Goal: Task Accomplishment & Management: Use online tool/utility

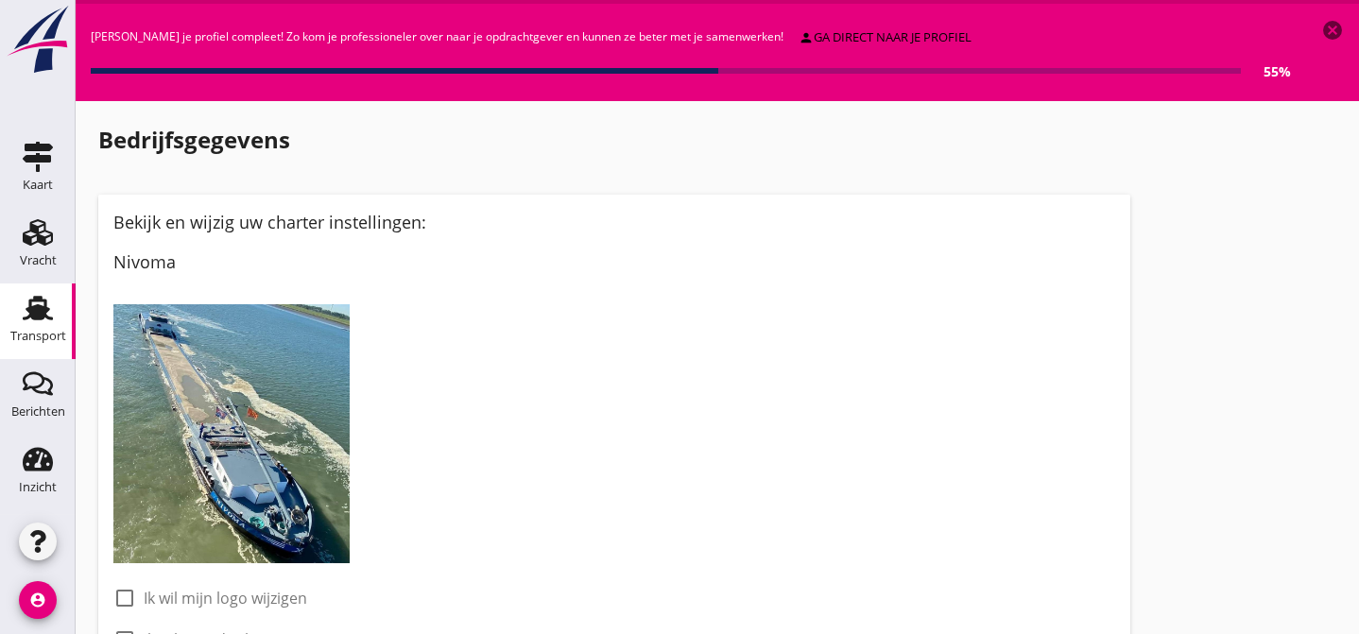
click at [37, 307] on use at bounding box center [38, 308] width 30 height 25
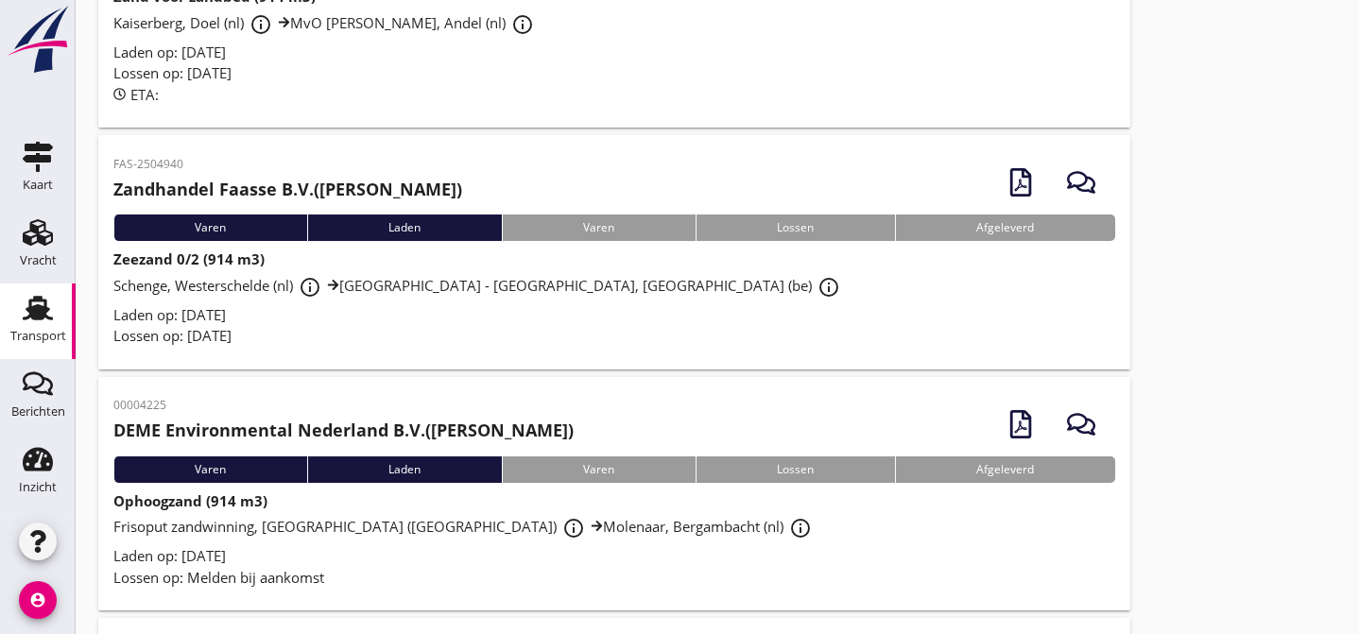
scroll to position [285, 0]
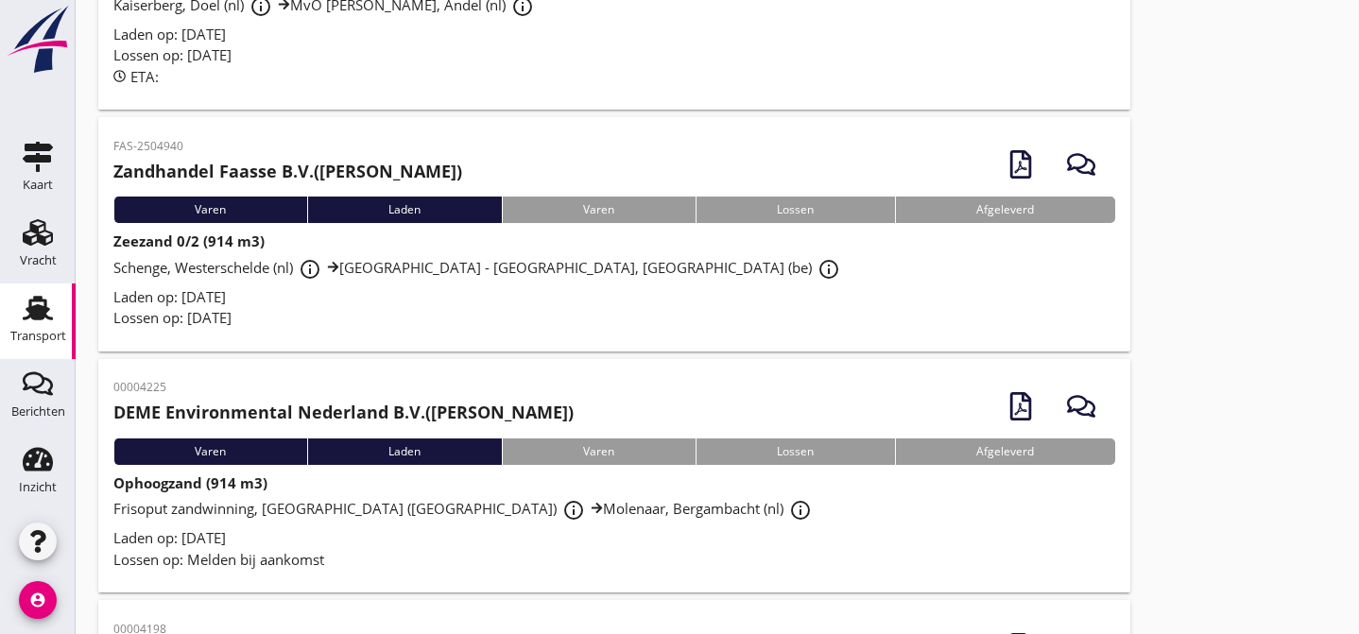
click at [691, 270] on div "Schenge, Westerschelde (nl) info_outline [GEOGRAPHIC_DATA] - [GEOGRAPHIC_DATA],…" at bounding box center [614, 269] width 1002 height 34
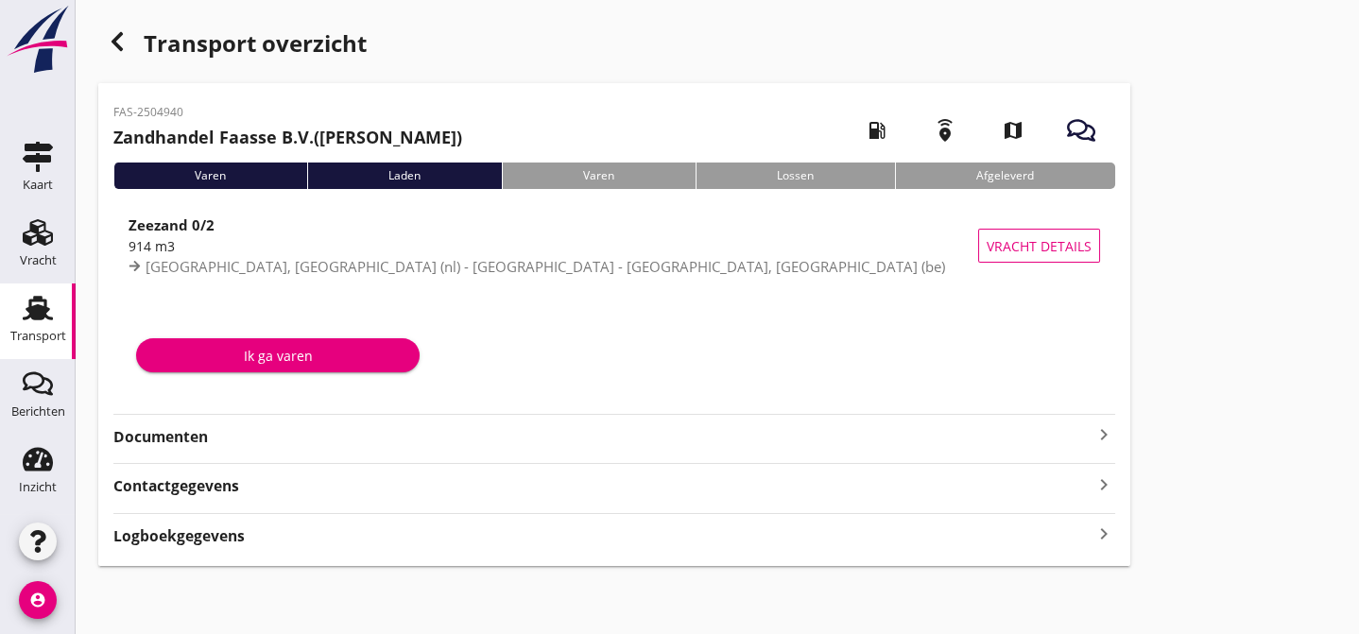
click at [423, 433] on strong "Documenten" at bounding box center [602, 437] width 979 height 22
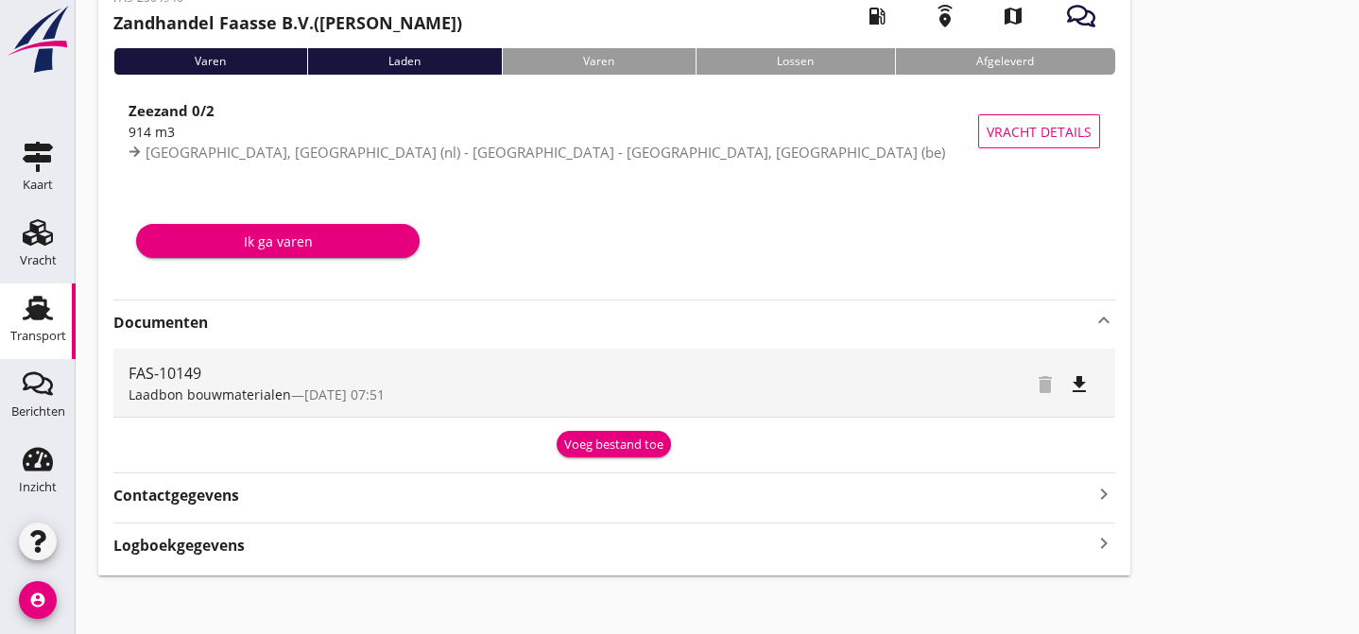
scroll to position [124, 0]
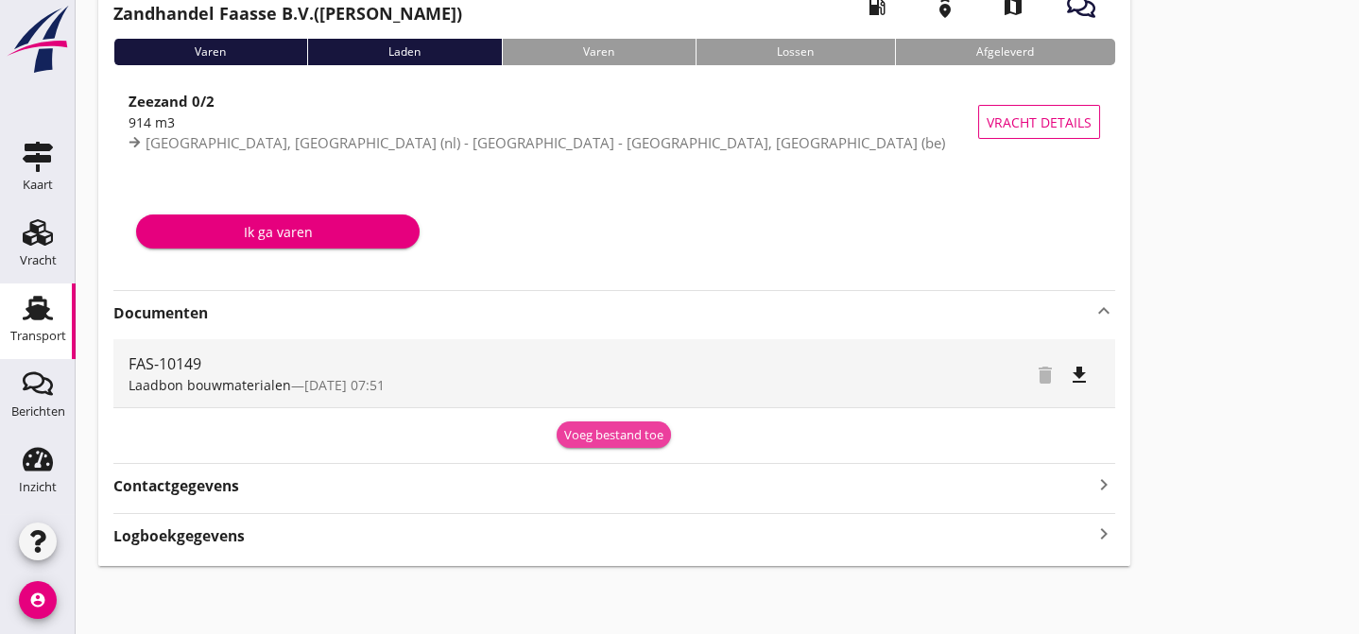
click at [610, 430] on div "Voeg bestand toe" at bounding box center [613, 435] width 99 height 19
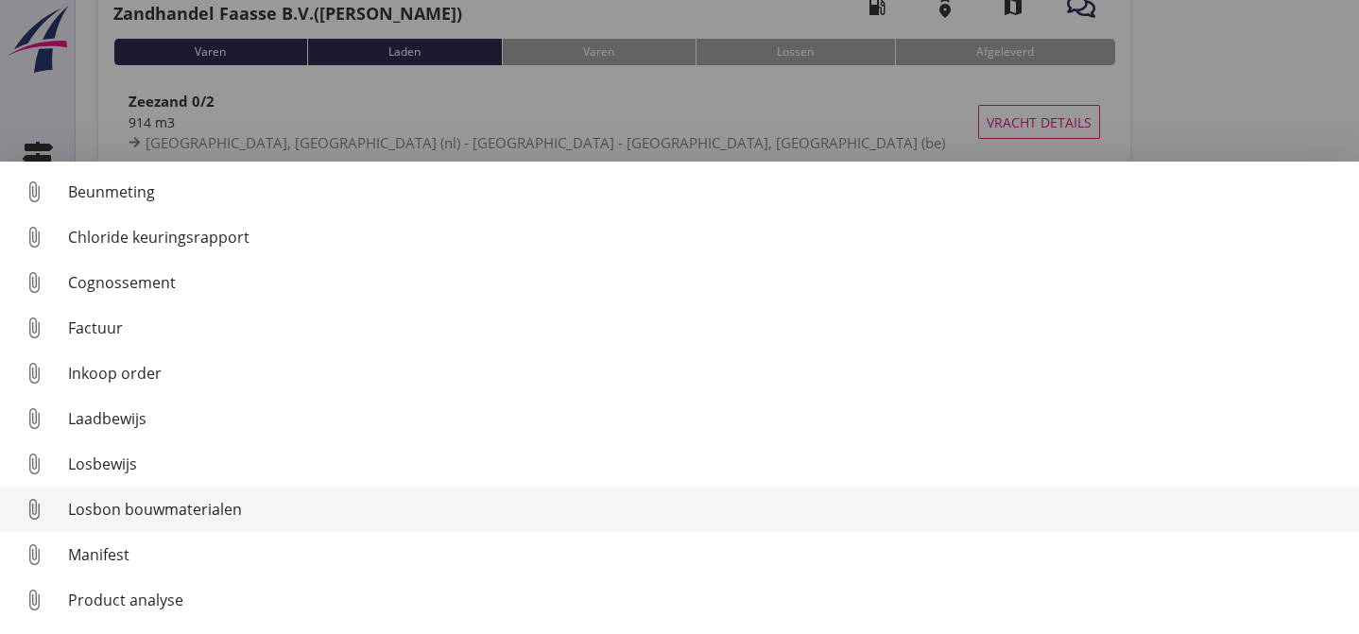
click at [310, 505] on div "Losbon bouwmaterialen" at bounding box center [706, 509] width 1276 height 23
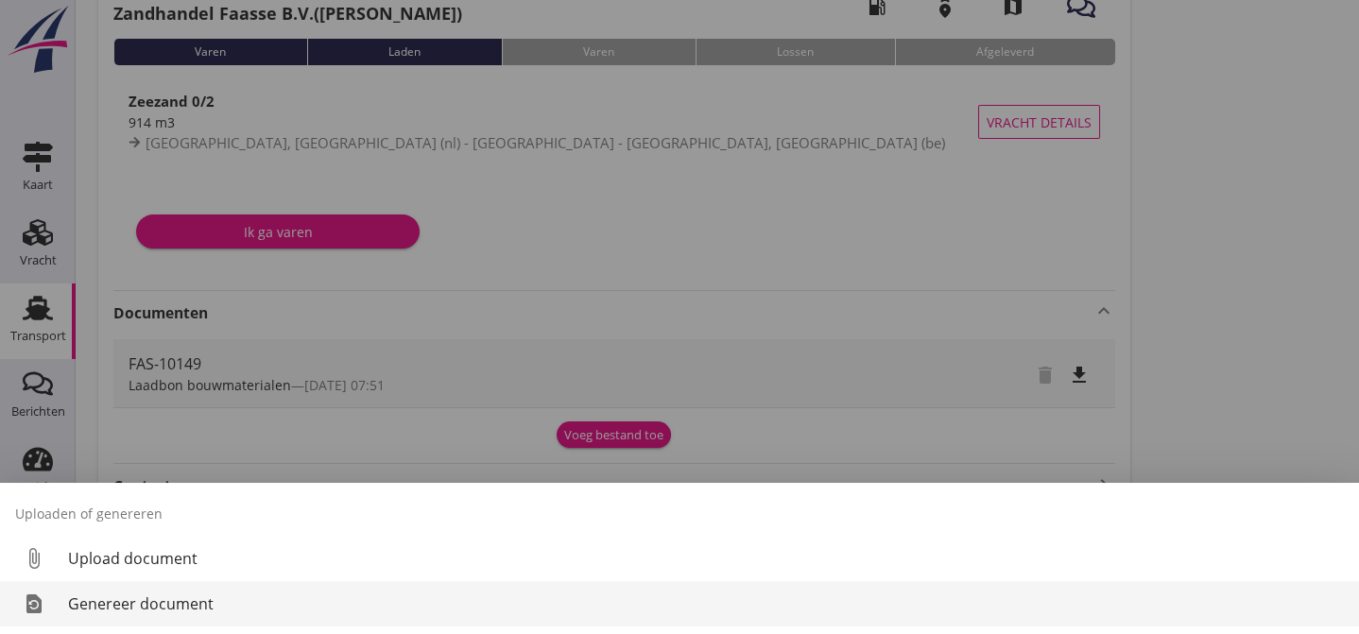
click at [131, 598] on div "Genereer document" at bounding box center [706, 603] width 1276 height 23
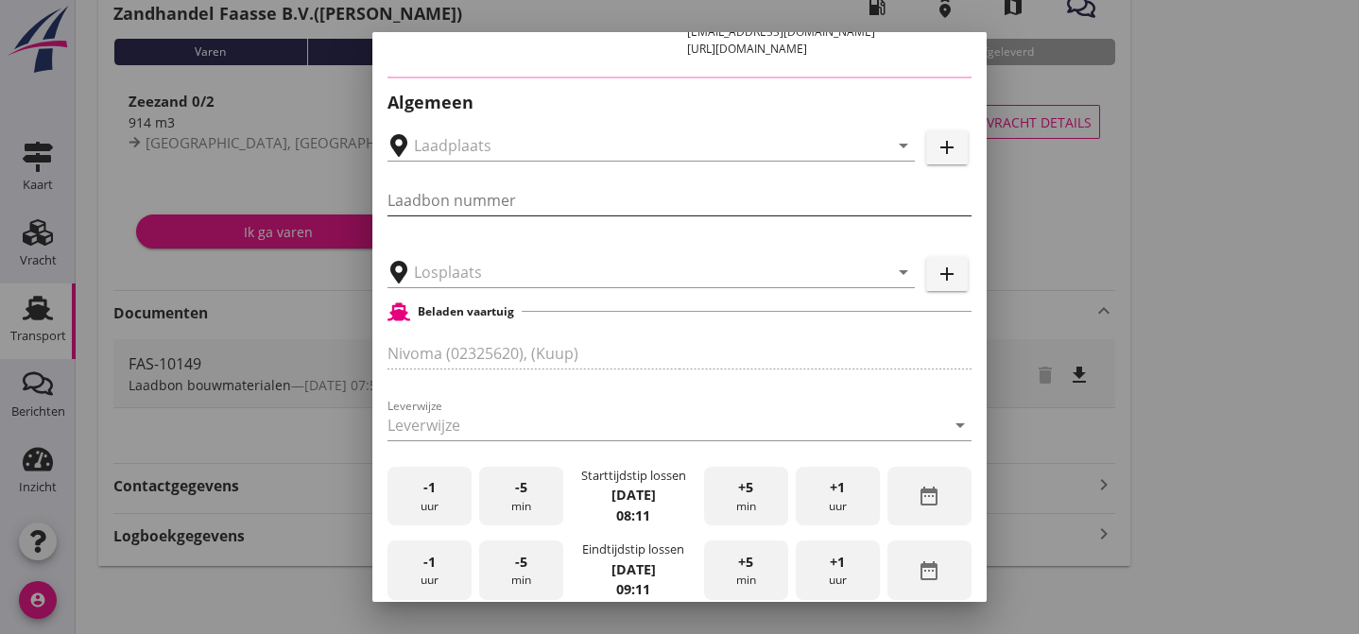
type input "FAS-10149"
type input "[GEOGRAPHIC_DATA] - [GEOGRAPHIC_DATA], [GEOGRAPHIC_DATA]"
type input "Zeezand 0/2 (6120)"
type input "914"
checkbox input "true"
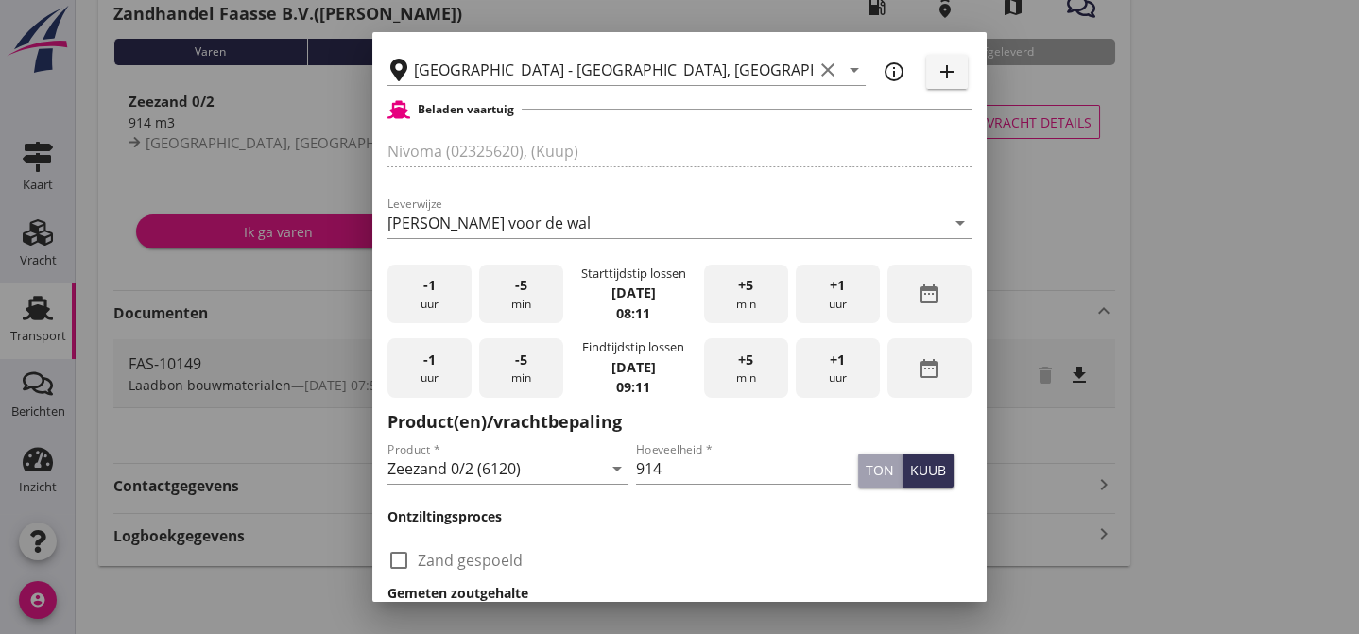
scroll to position [535, 0]
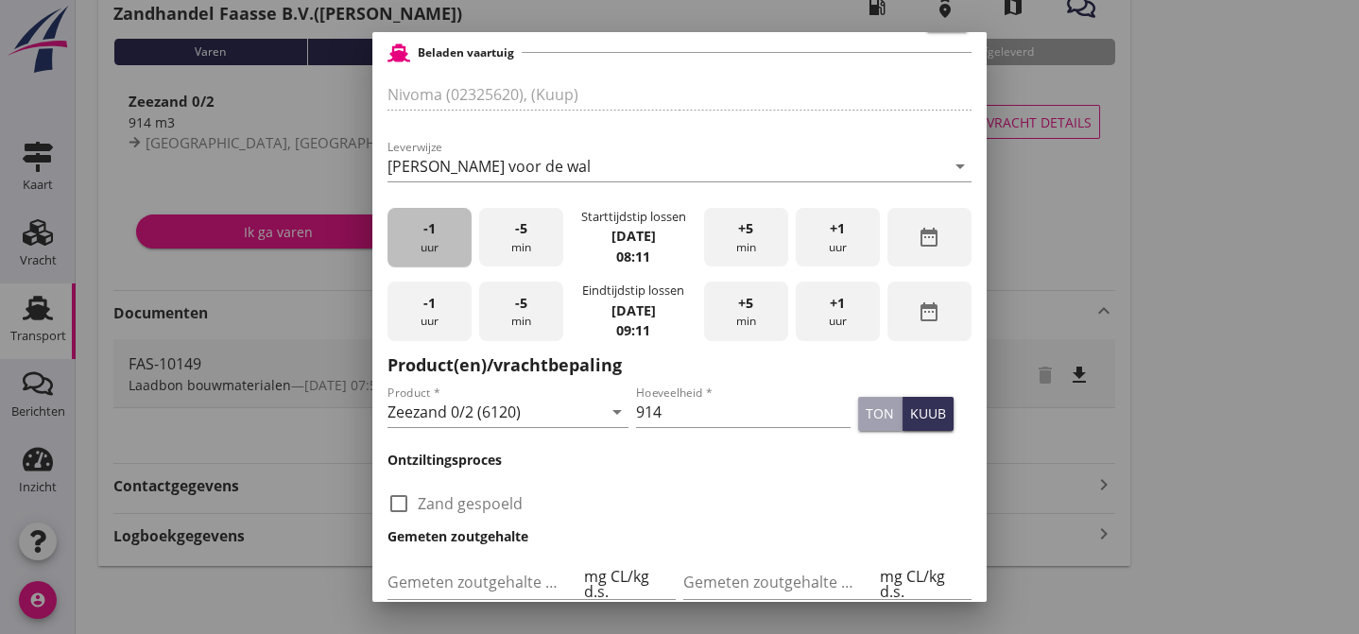
click at [425, 239] on span "-1" at bounding box center [429, 228] width 12 height 21
click at [515, 239] on span "-5" at bounding box center [521, 228] width 12 height 21
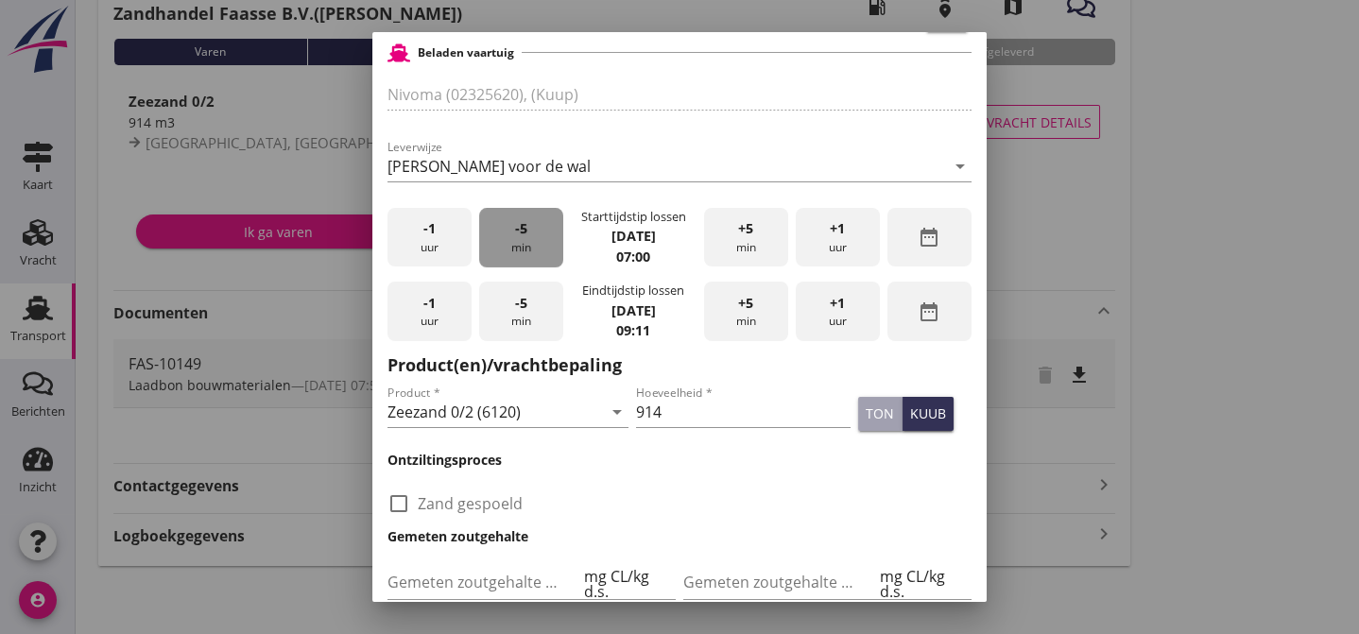
click at [515, 239] on span "-5" at bounding box center [521, 228] width 12 height 21
click at [740, 314] on span "+5" at bounding box center [745, 303] width 15 height 21
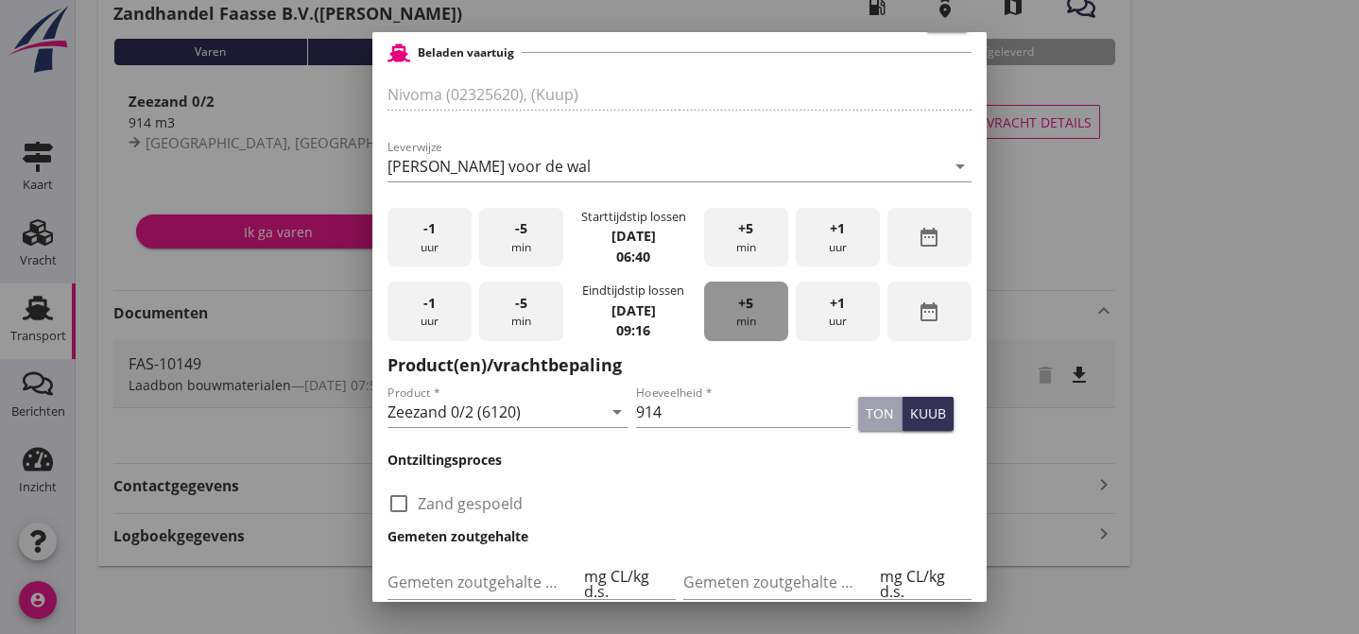
click at [740, 314] on span "+5" at bounding box center [745, 303] width 15 height 21
click at [910, 421] on div "kuub" at bounding box center [928, 413] width 36 height 20
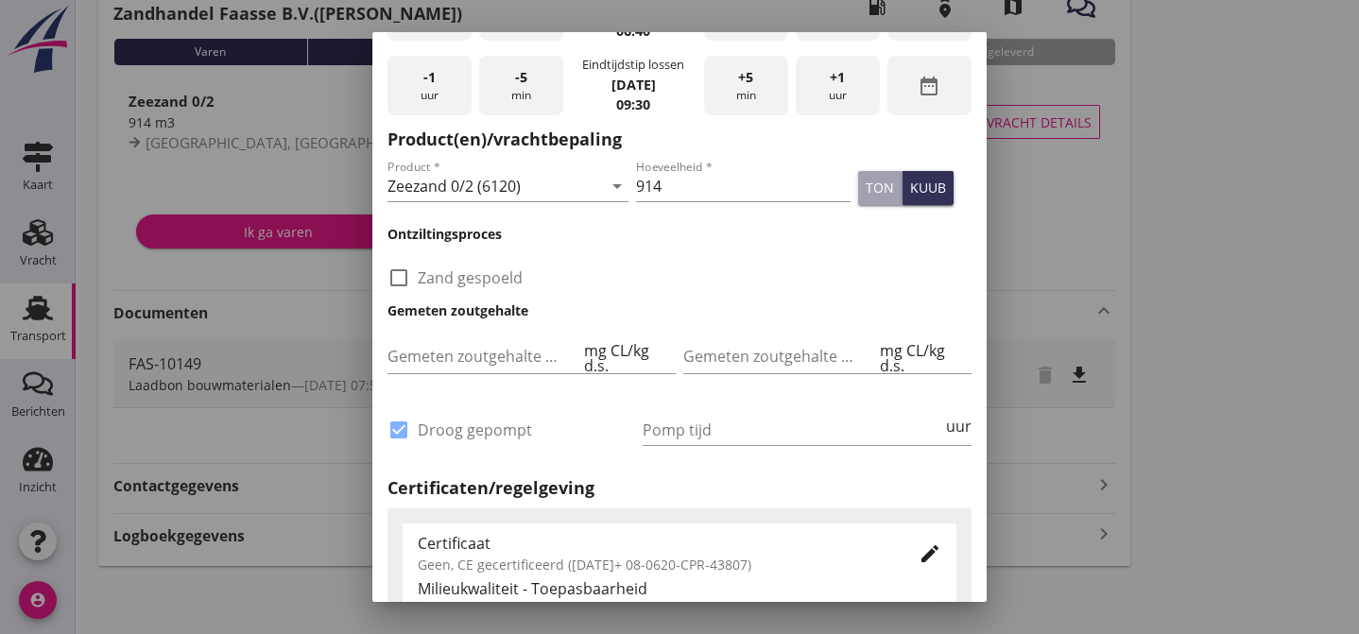
scroll to position [764, 0]
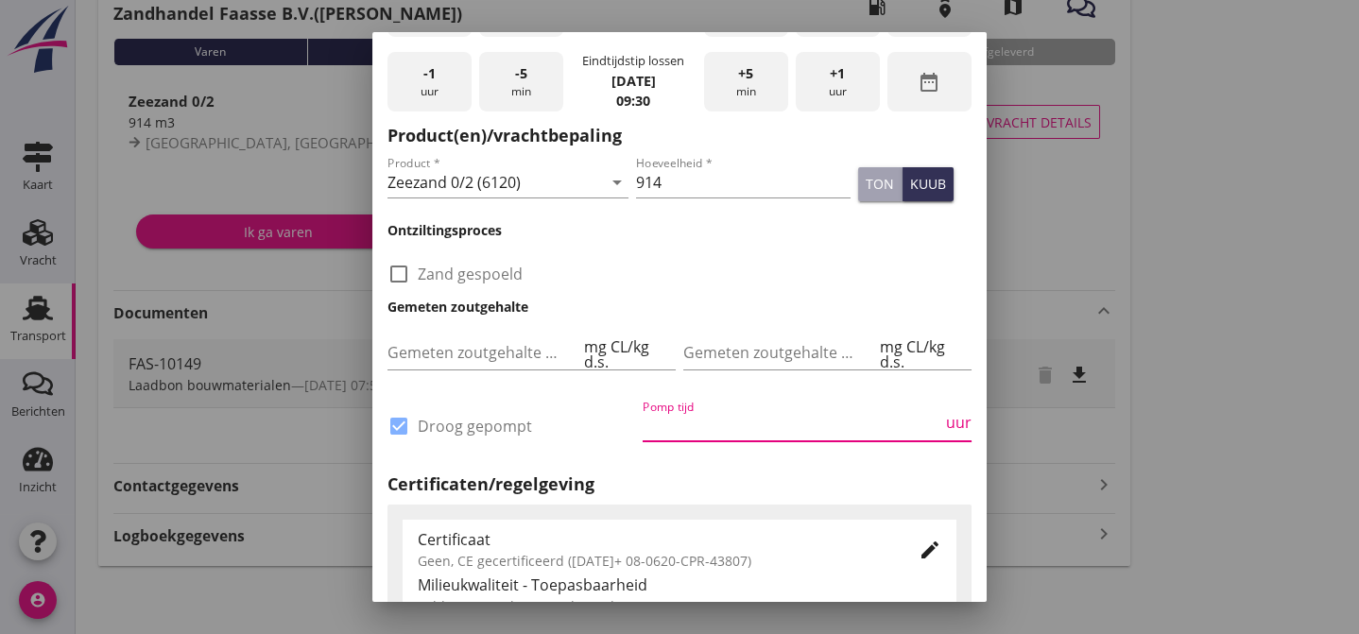
drag, startPoint x: 660, startPoint y: 428, endPoint x: 652, endPoint y: 442, distance: 16.1
click at [660, 430] on input "Pomp tijd" at bounding box center [793, 426] width 300 height 30
type input "12"
click at [598, 496] on h2 "Certificaten/regelgeving" at bounding box center [679, 484] width 584 height 26
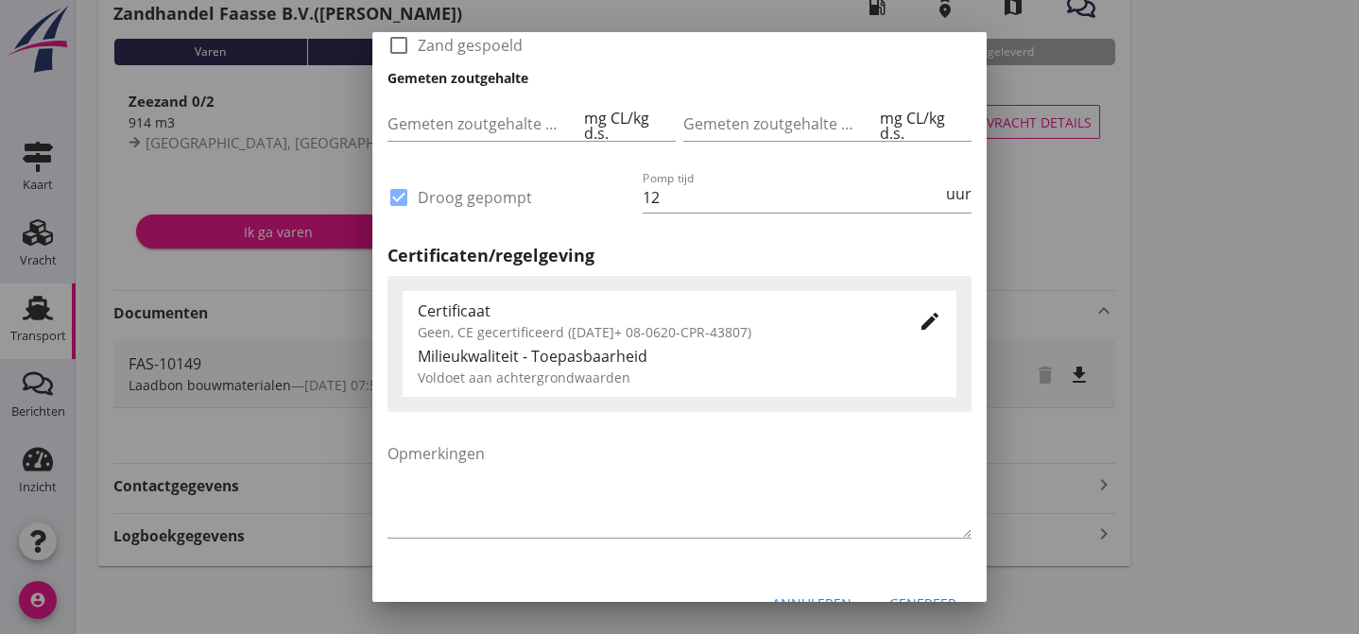
scroll to position [1034, 0]
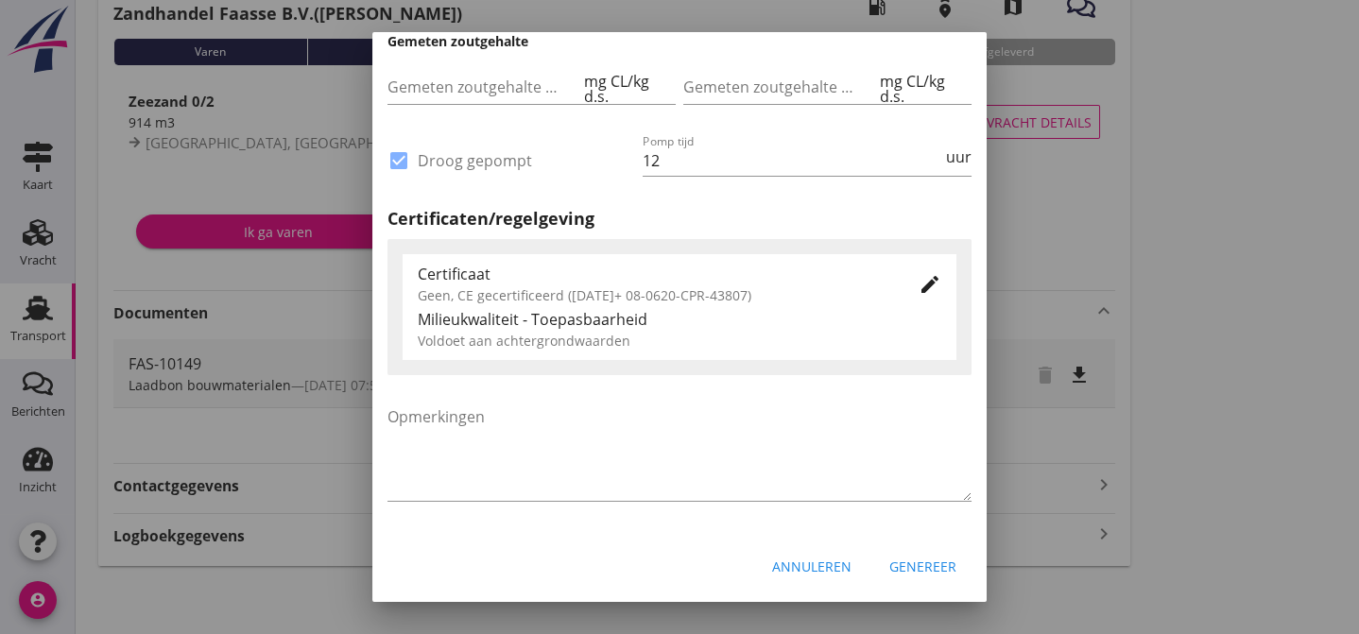
click at [926, 562] on div "Genereer" at bounding box center [922, 567] width 67 height 20
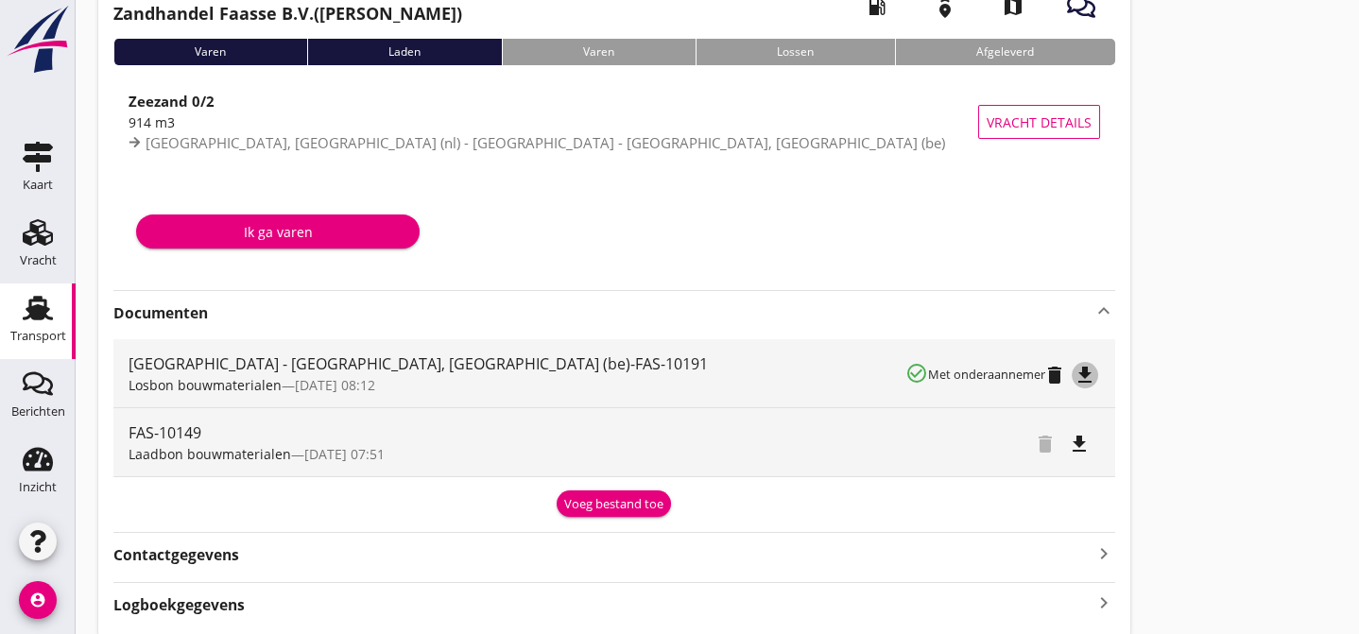
click at [1087, 377] on icon "file_download" at bounding box center [1084, 375] width 23 height 23
